Goal: Navigation & Orientation: Understand site structure

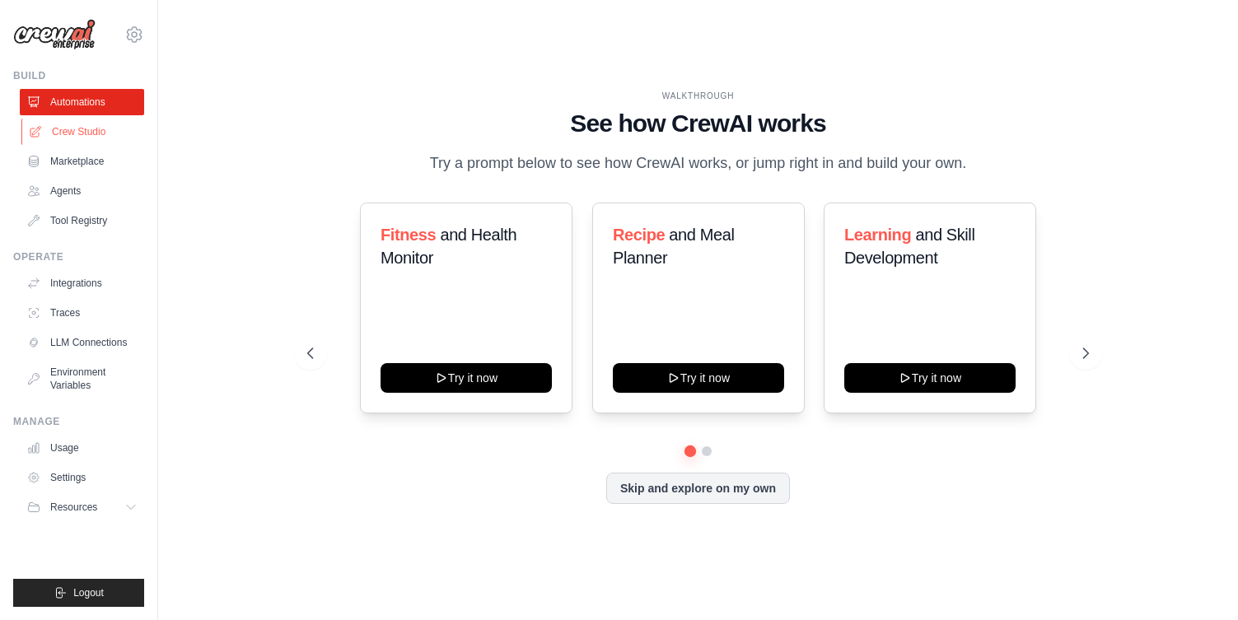
click at [82, 129] on link "Crew Studio" at bounding box center [83, 132] width 124 height 26
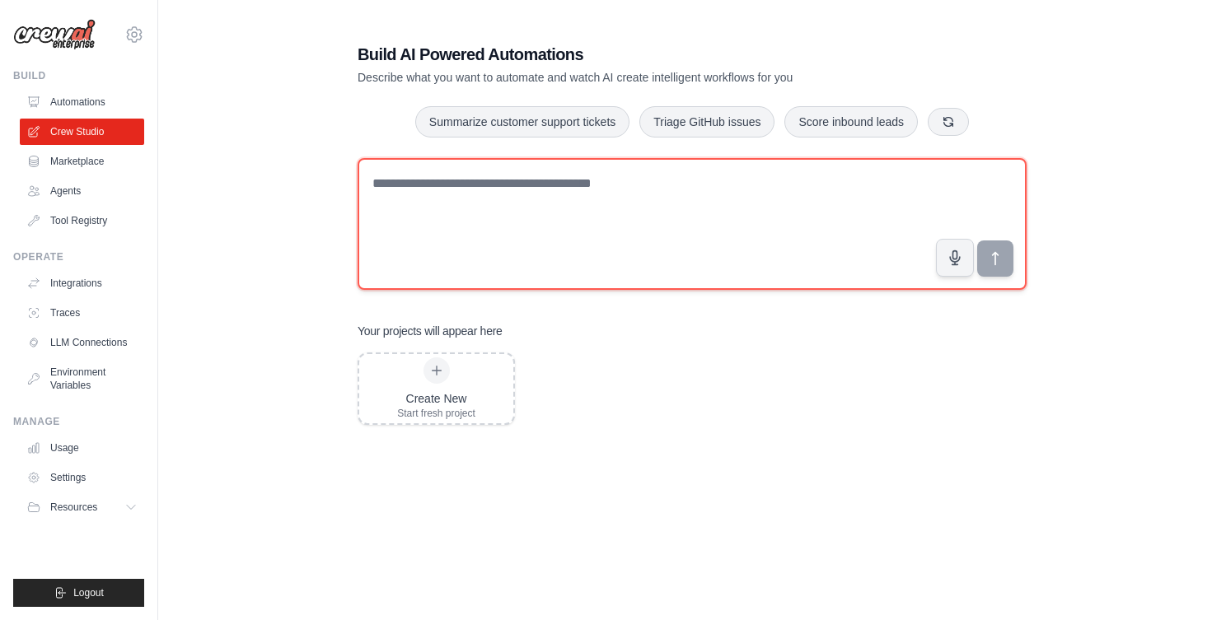
click at [428, 206] on textarea at bounding box center [692, 224] width 669 height 132
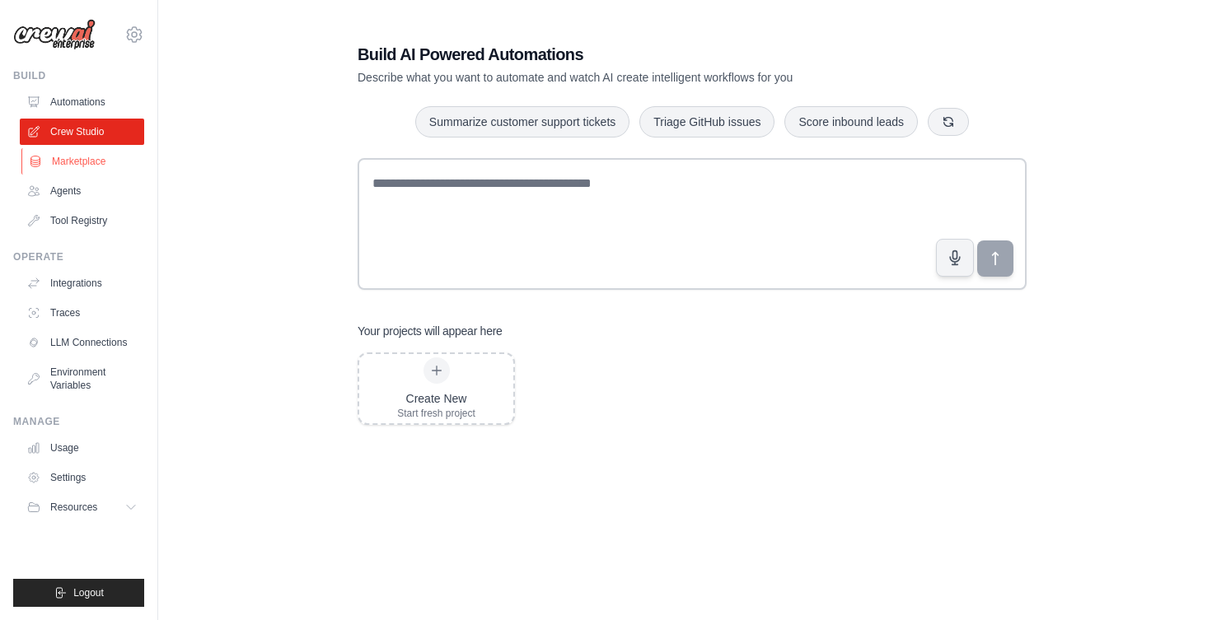
click at [70, 169] on link "Marketplace" at bounding box center [83, 161] width 124 height 26
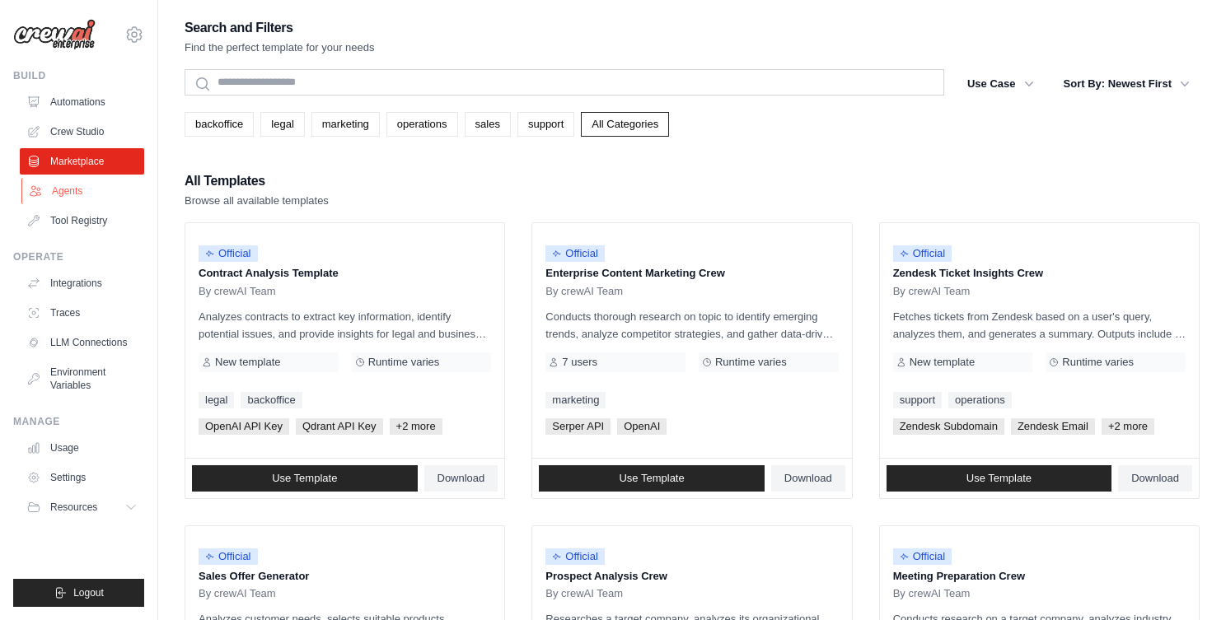
click at [71, 189] on link "Agents" at bounding box center [83, 191] width 124 height 26
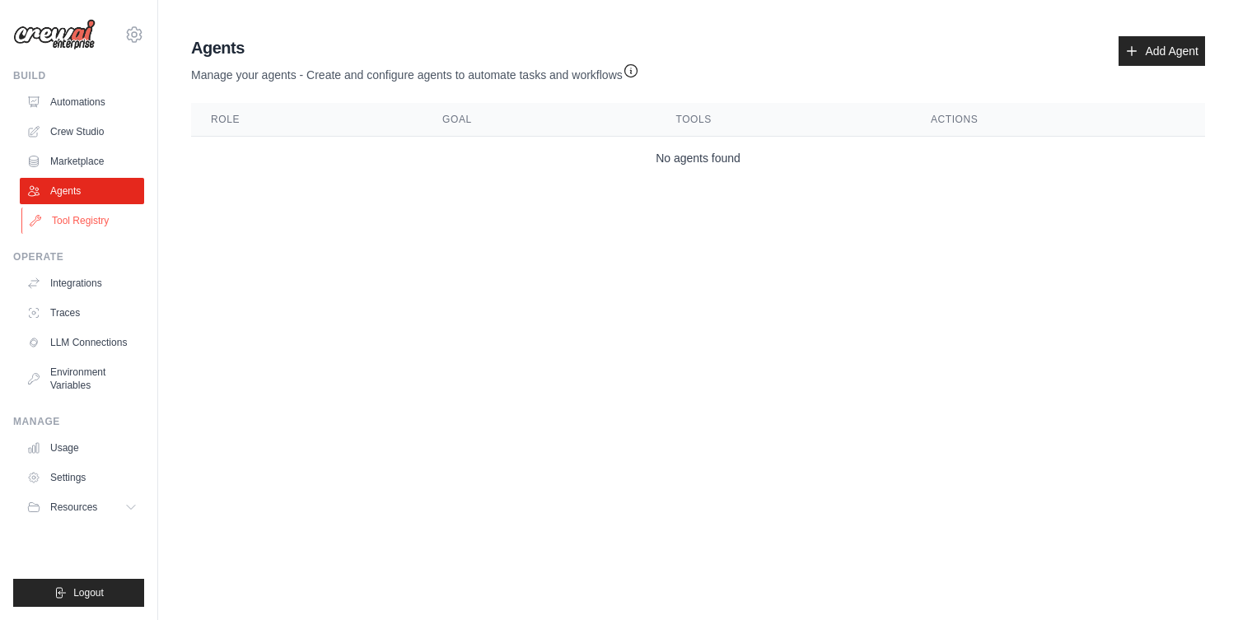
click at [77, 215] on link "Tool Registry" at bounding box center [83, 221] width 124 height 26
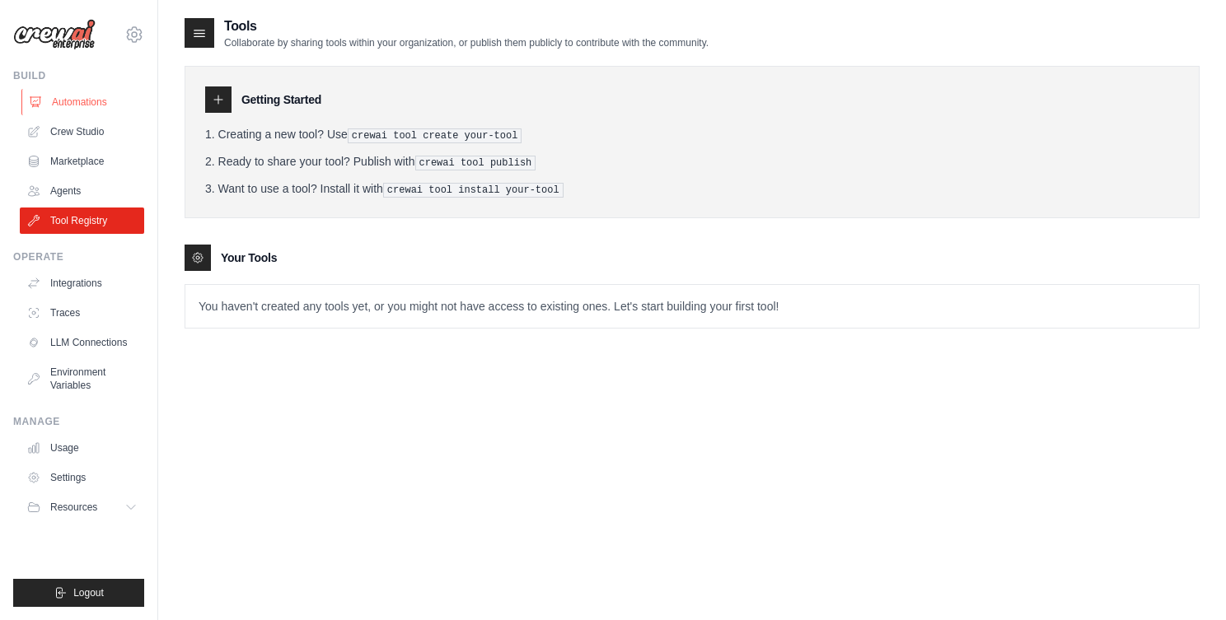
click at [87, 107] on link "Automations" at bounding box center [83, 102] width 124 height 26
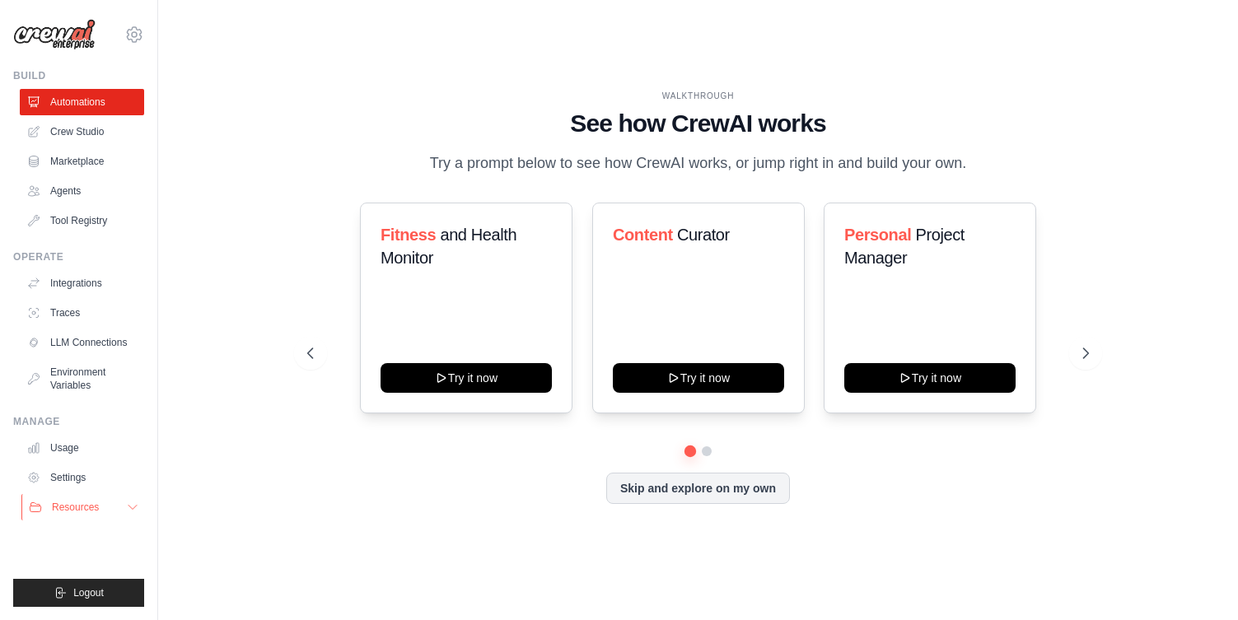
click at [101, 505] on button "Resources" at bounding box center [83, 507] width 124 height 26
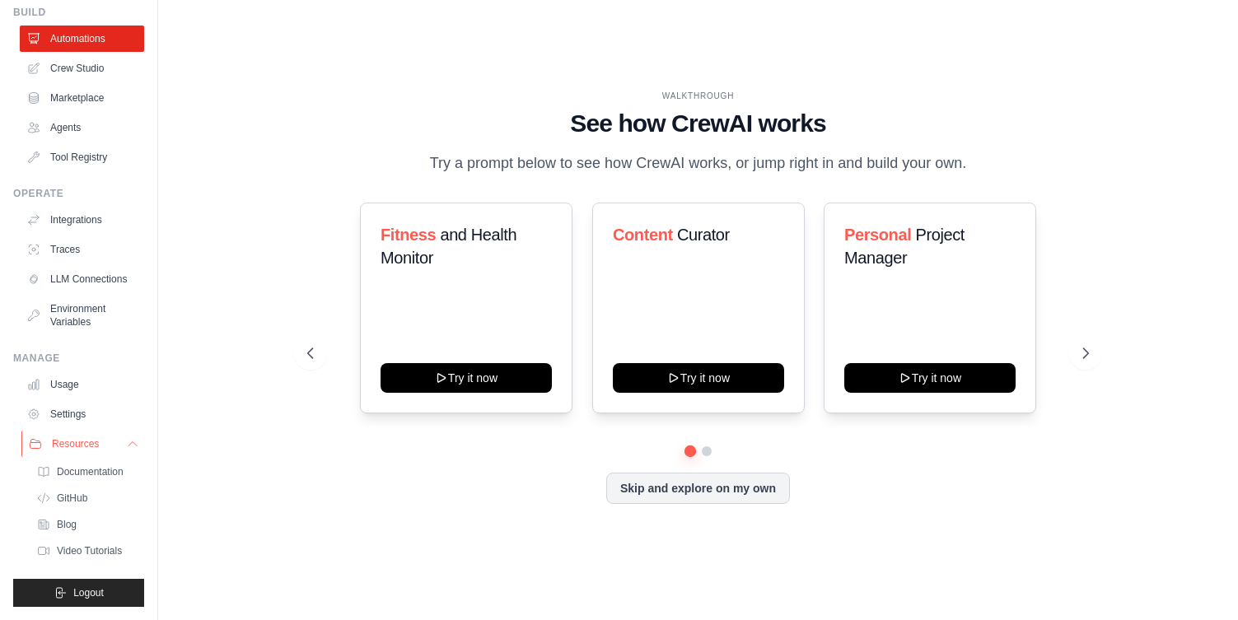
scroll to position [90, 0]
click at [96, 466] on span "Documentation" at bounding box center [91, 472] width 67 height 13
